Goal: Task Accomplishment & Management: Manage account settings

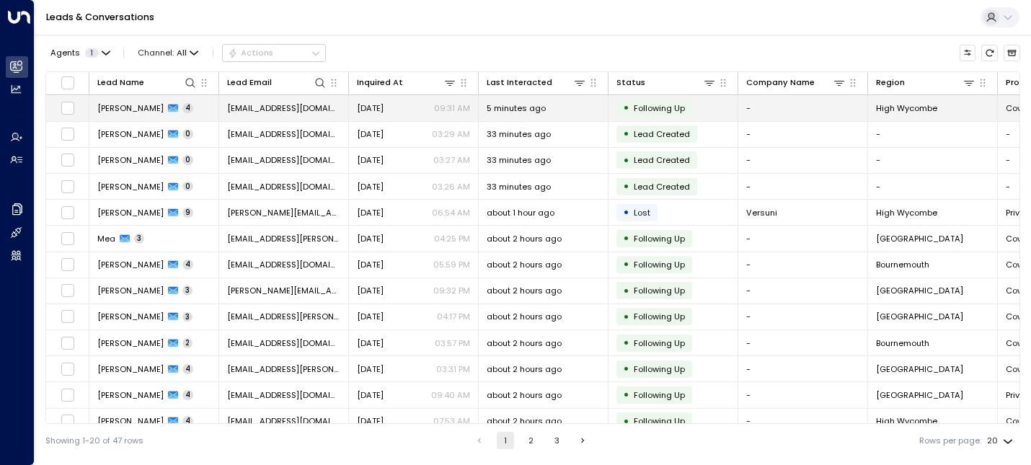
click at [128, 114] on span "[PERSON_NAME]" at bounding box center [130, 108] width 66 height 12
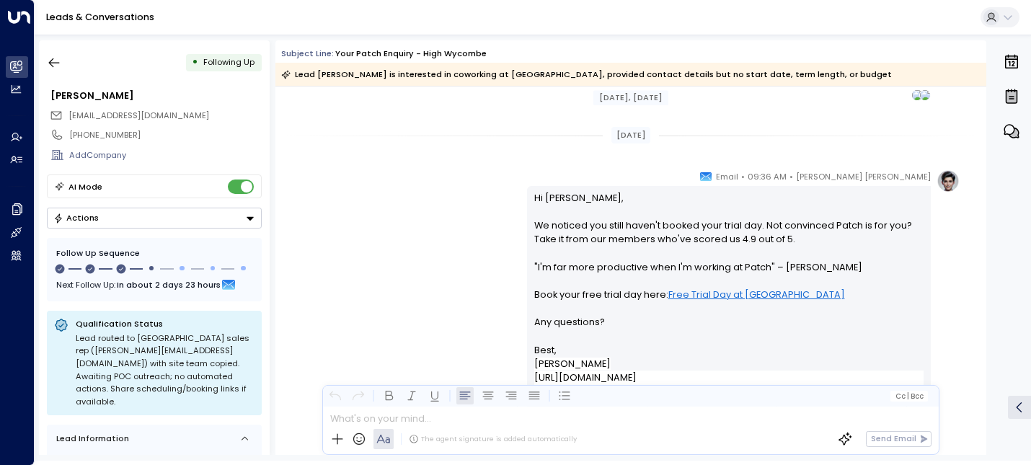
scroll to position [2414, 0]
click at [56, 58] on icon "button" at bounding box center [54, 63] width 14 height 14
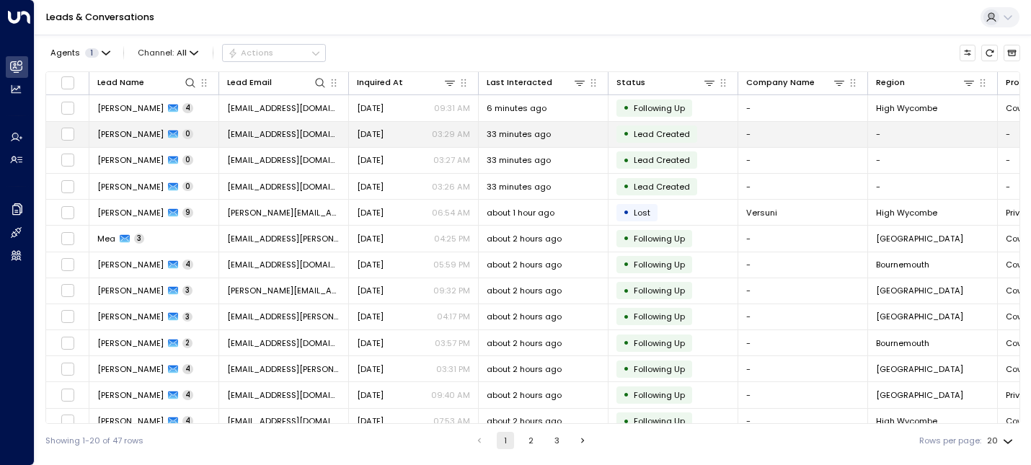
click at [137, 138] on span "[PERSON_NAME]" at bounding box center [130, 134] width 66 height 12
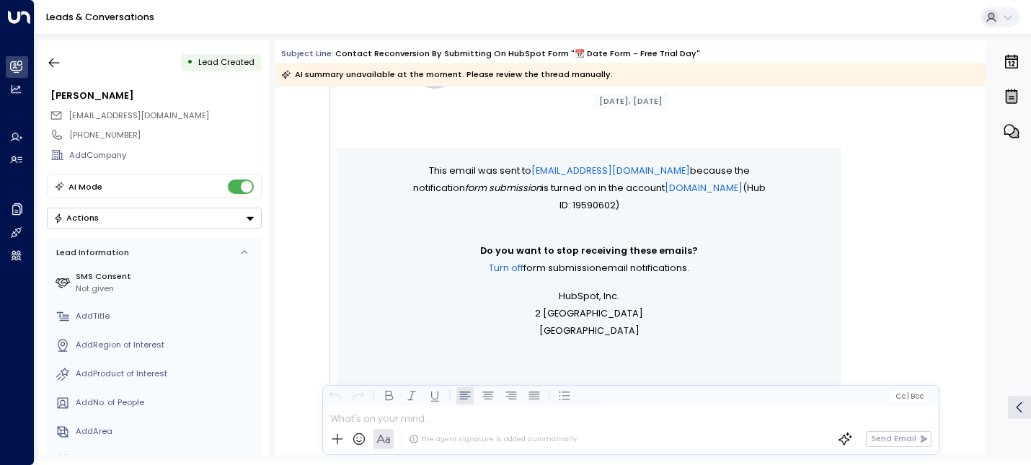
scroll to position [900, 0]
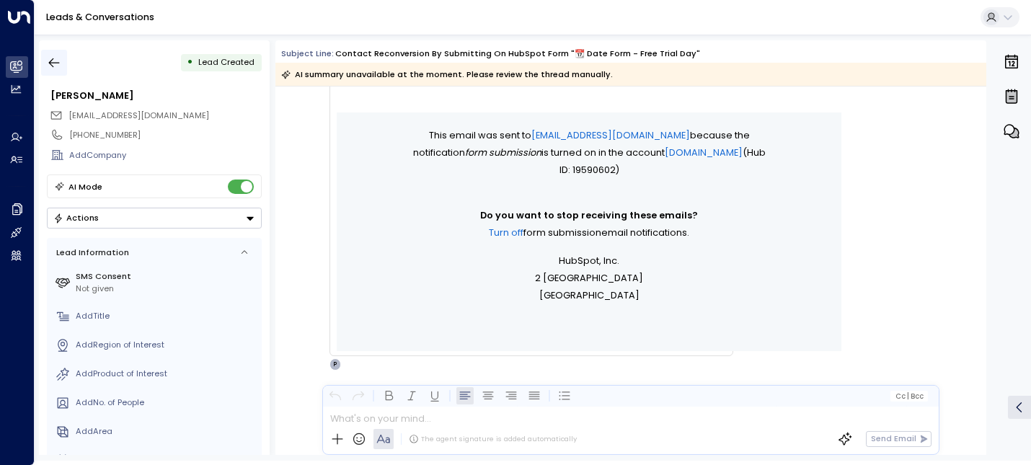
click at [56, 71] on button "button" at bounding box center [54, 63] width 26 height 26
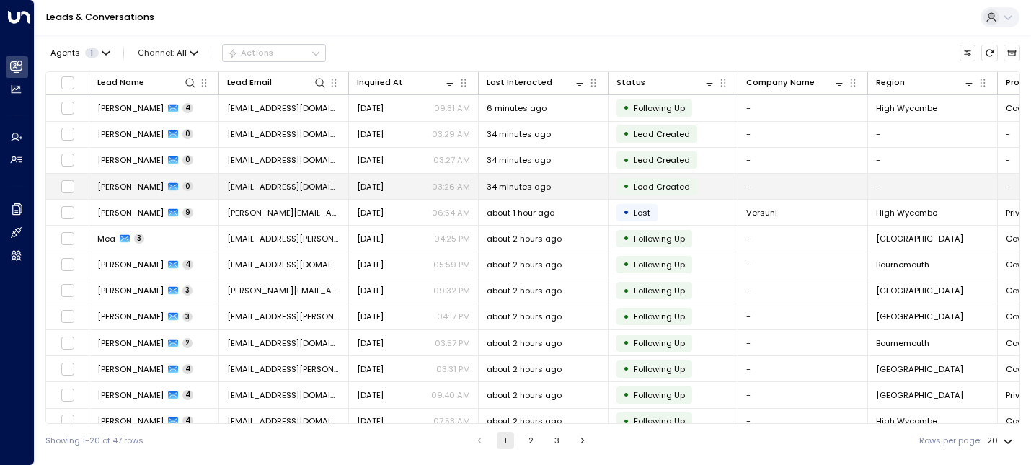
click at [134, 188] on span "[PERSON_NAME]" at bounding box center [130, 187] width 66 height 12
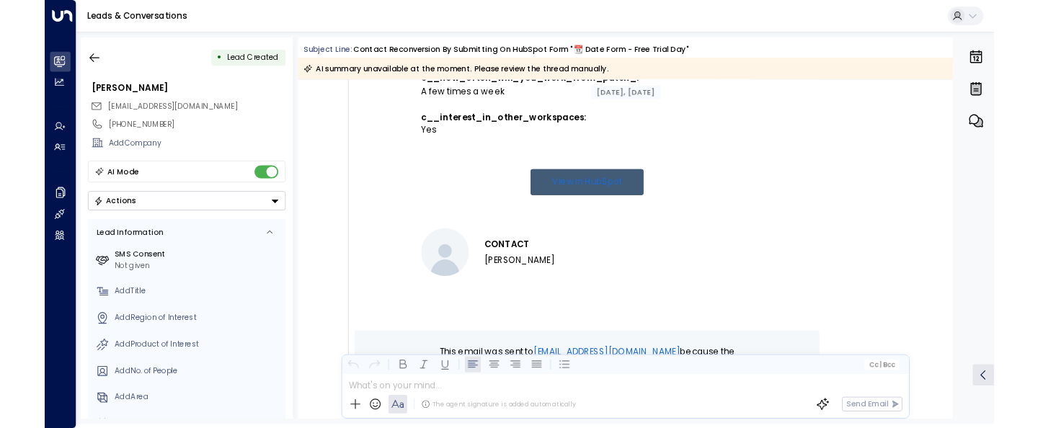
scroll to position [900, 0]
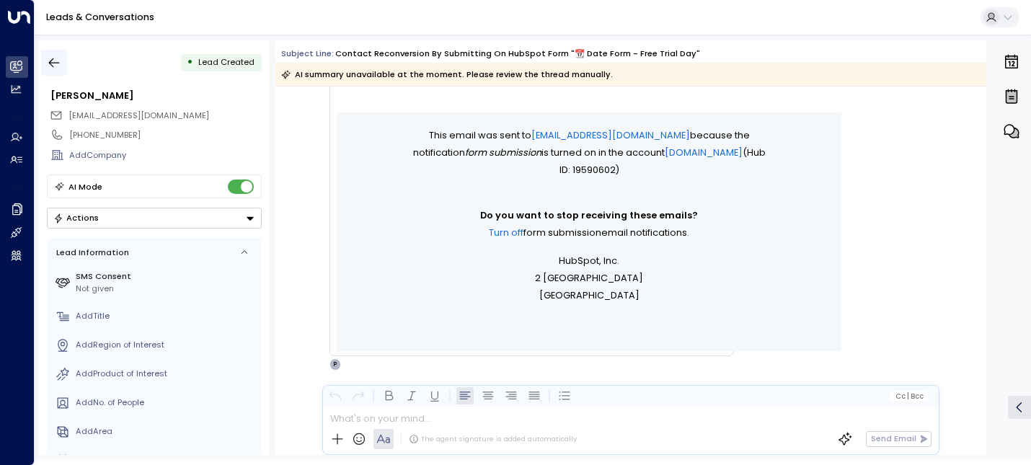
click at [54, 63] on icon "button" at bounding box center [54, 63] width 14 height 14
